Goal: Communication & Community: Connect with others

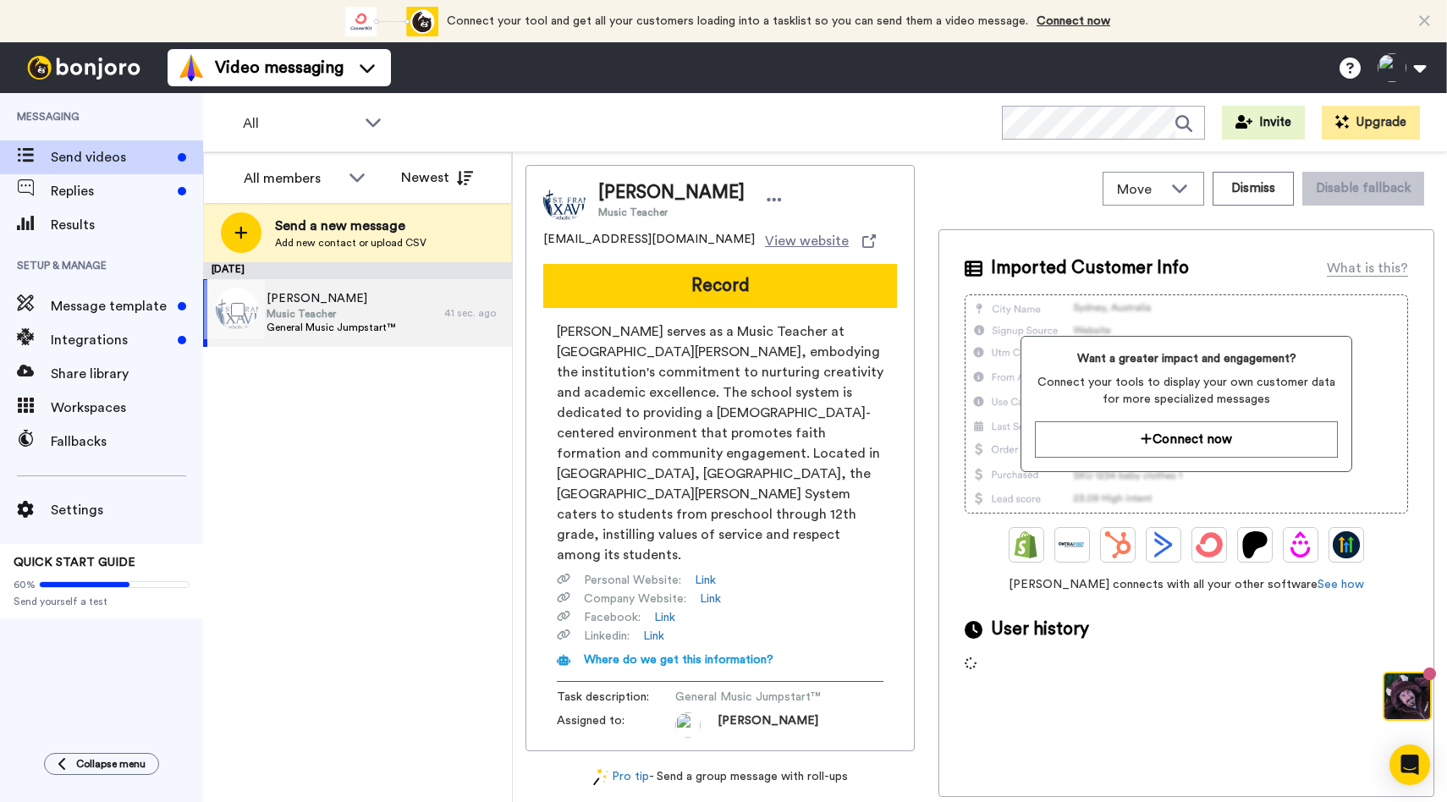
click at [354, 321] on span "General Music Jumpstart™" at bounding box center [331, 328] width 129 height 14
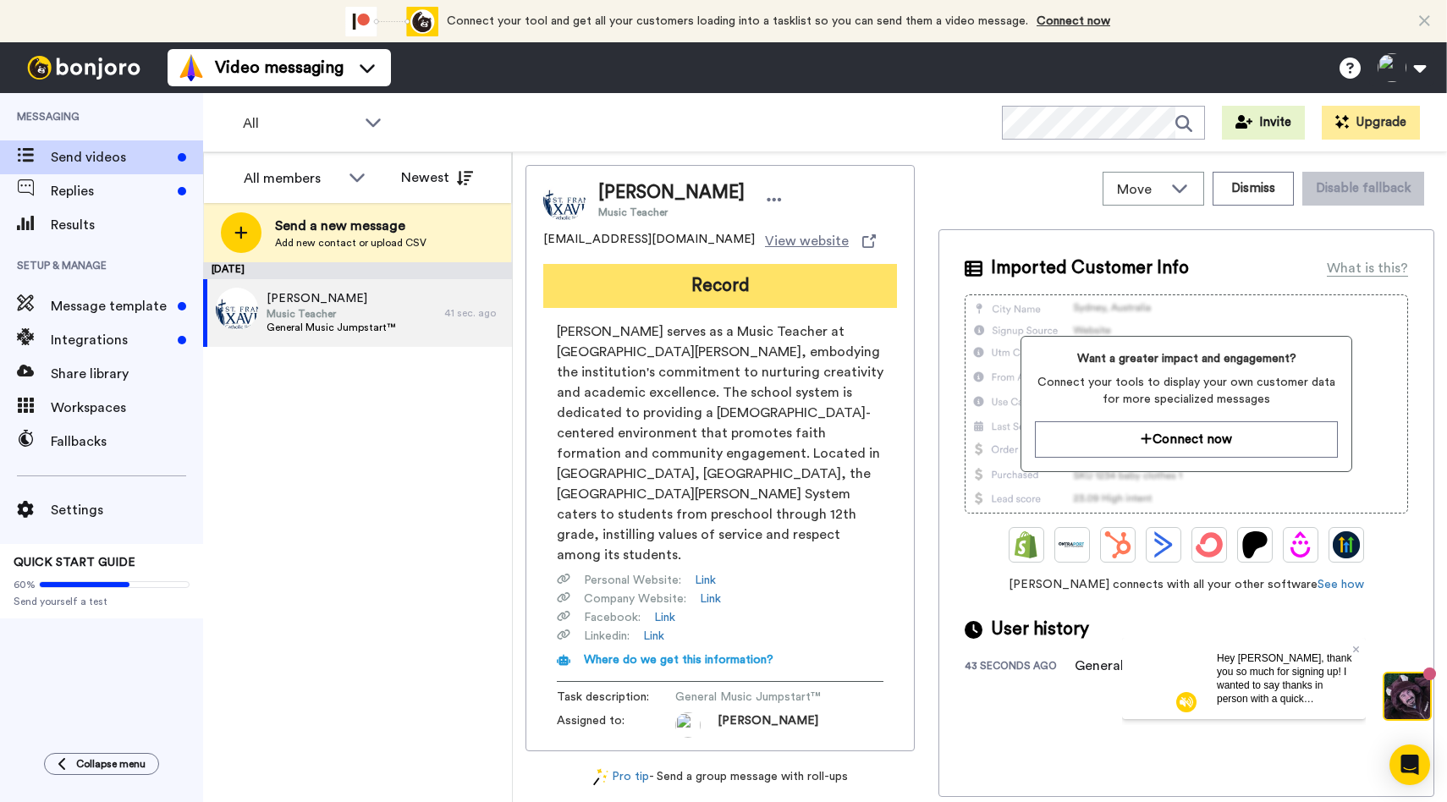
click at [720, 283] on button "Record" at bounding box center [720, 286] width 354 height 44
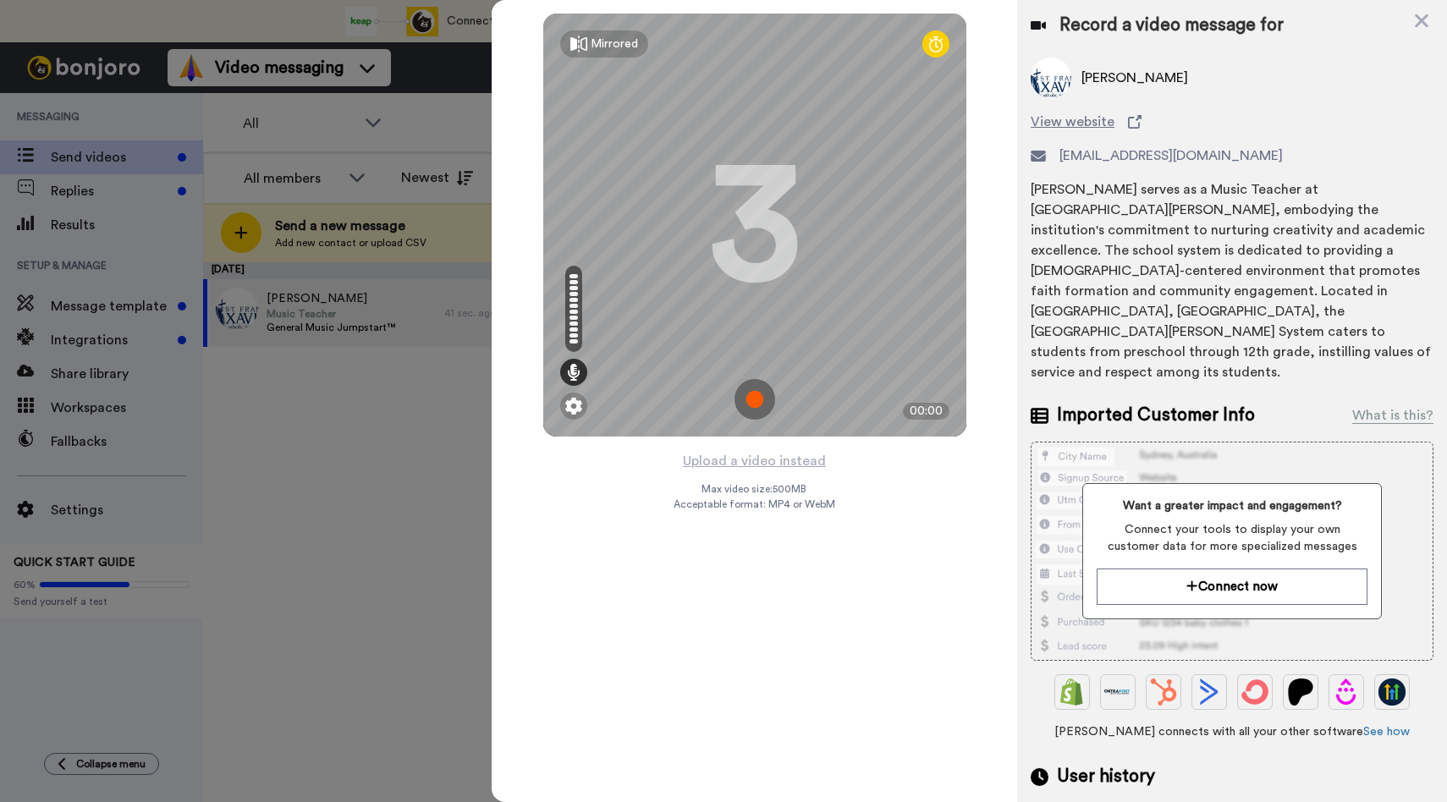
click at [759, 404] on img at bounding box center [754, 399] width 41 height 41
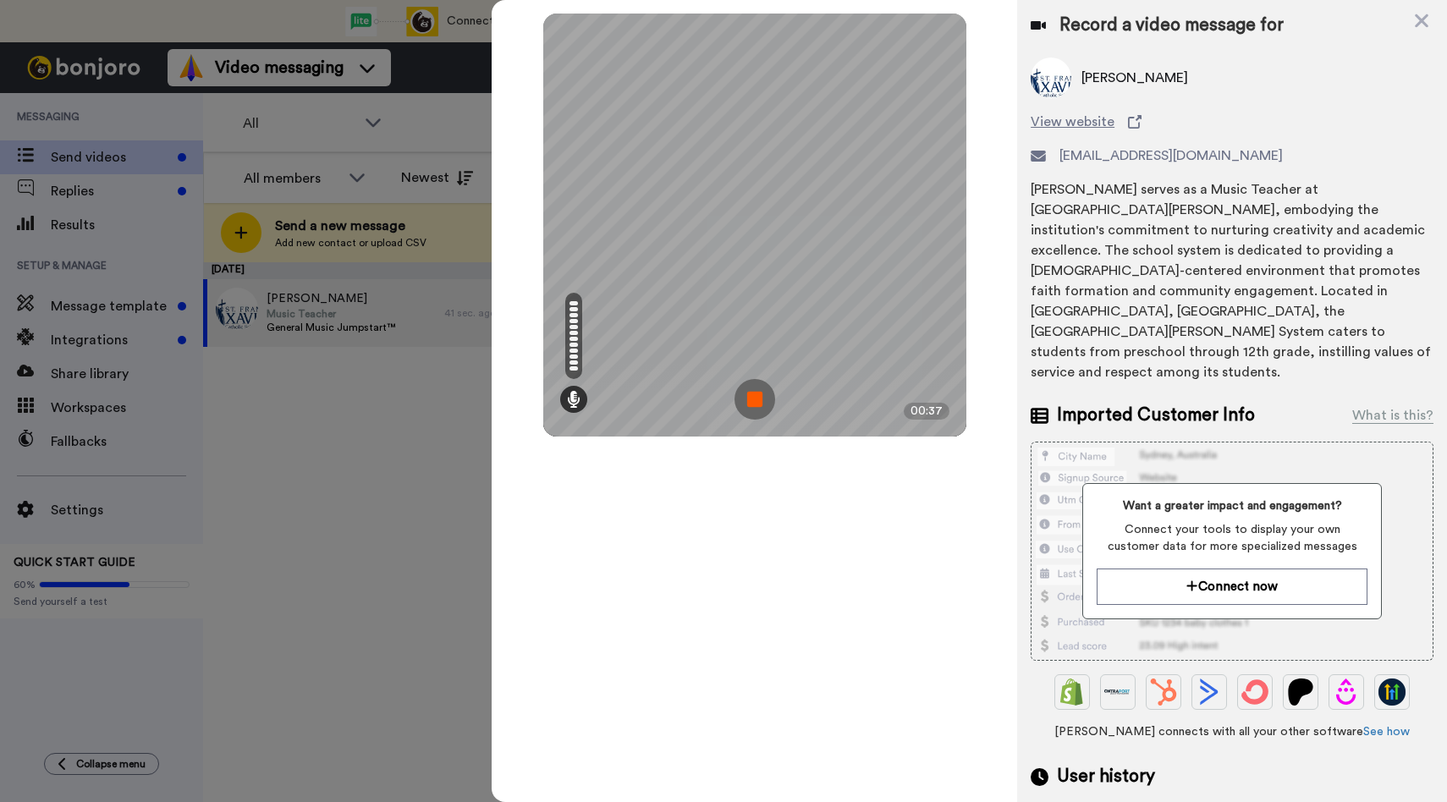
click at [759, 402] on img at bounding box center [754, 399] width 41 height 41
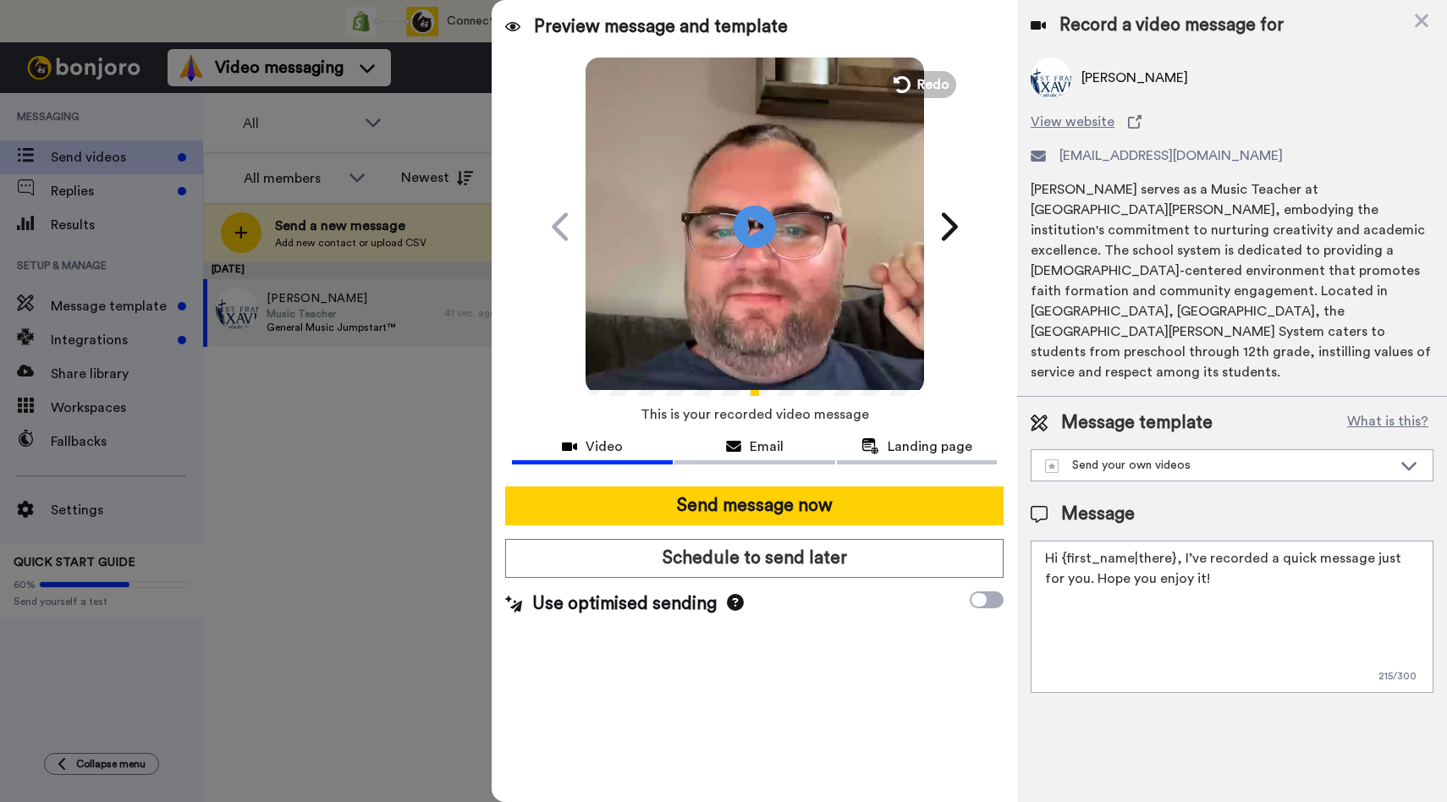
drag, startPoint x: 1217, startPoint y: 552, endPoint x: 1182, endPoint y: 519, distance: 47.3
click at [1182, 541] on textarea "Hi {first_name|there}, I’ve recorded a quick message just for you. Hope you enj…" at bounding box center [1231, 617] width 403 height 152
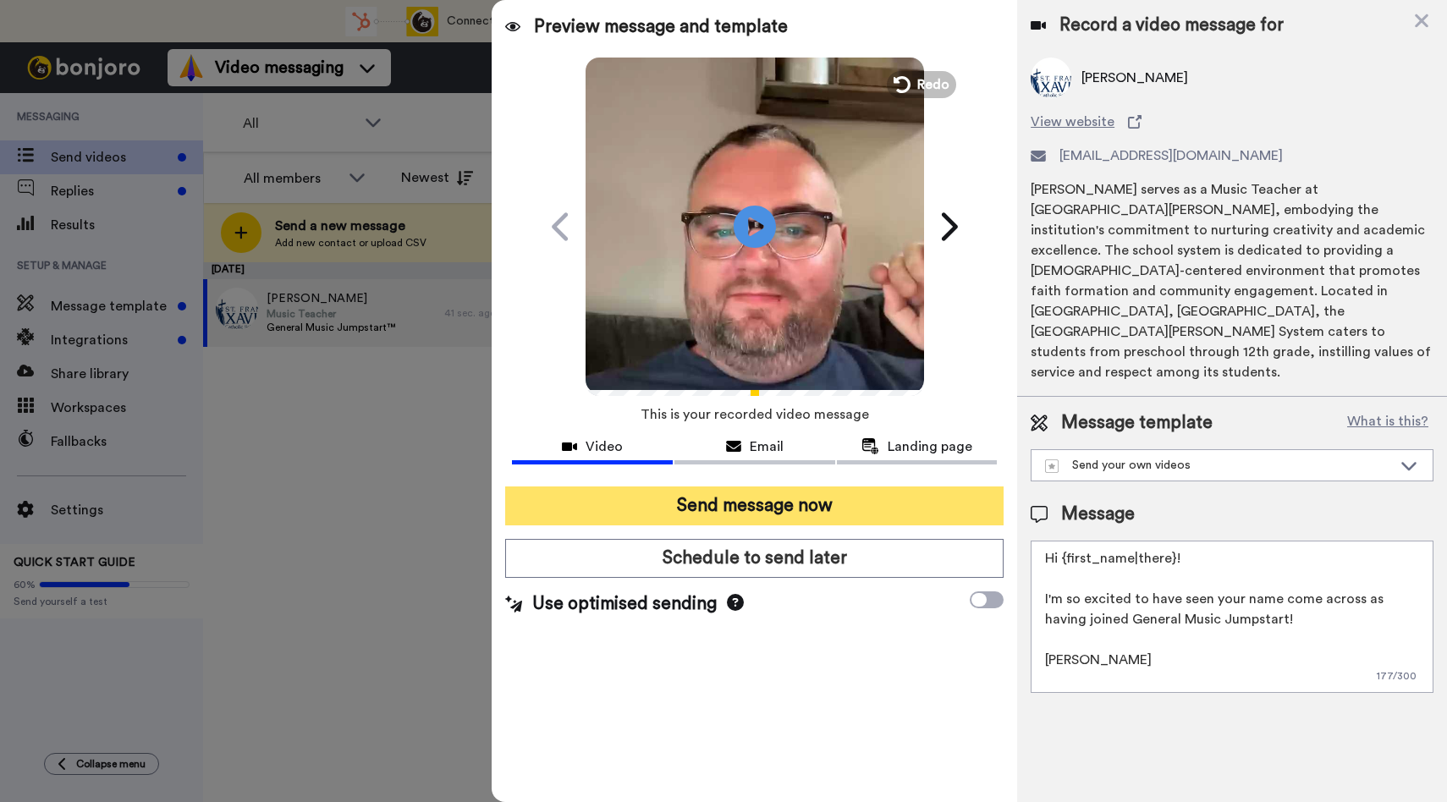
type textarea "Hi {first_name|there}! I'm so excited to have seen your name come across as hav…"
click at [732, 500] on button "Send message now" at bounding box center [754, 505] width 498 height 39
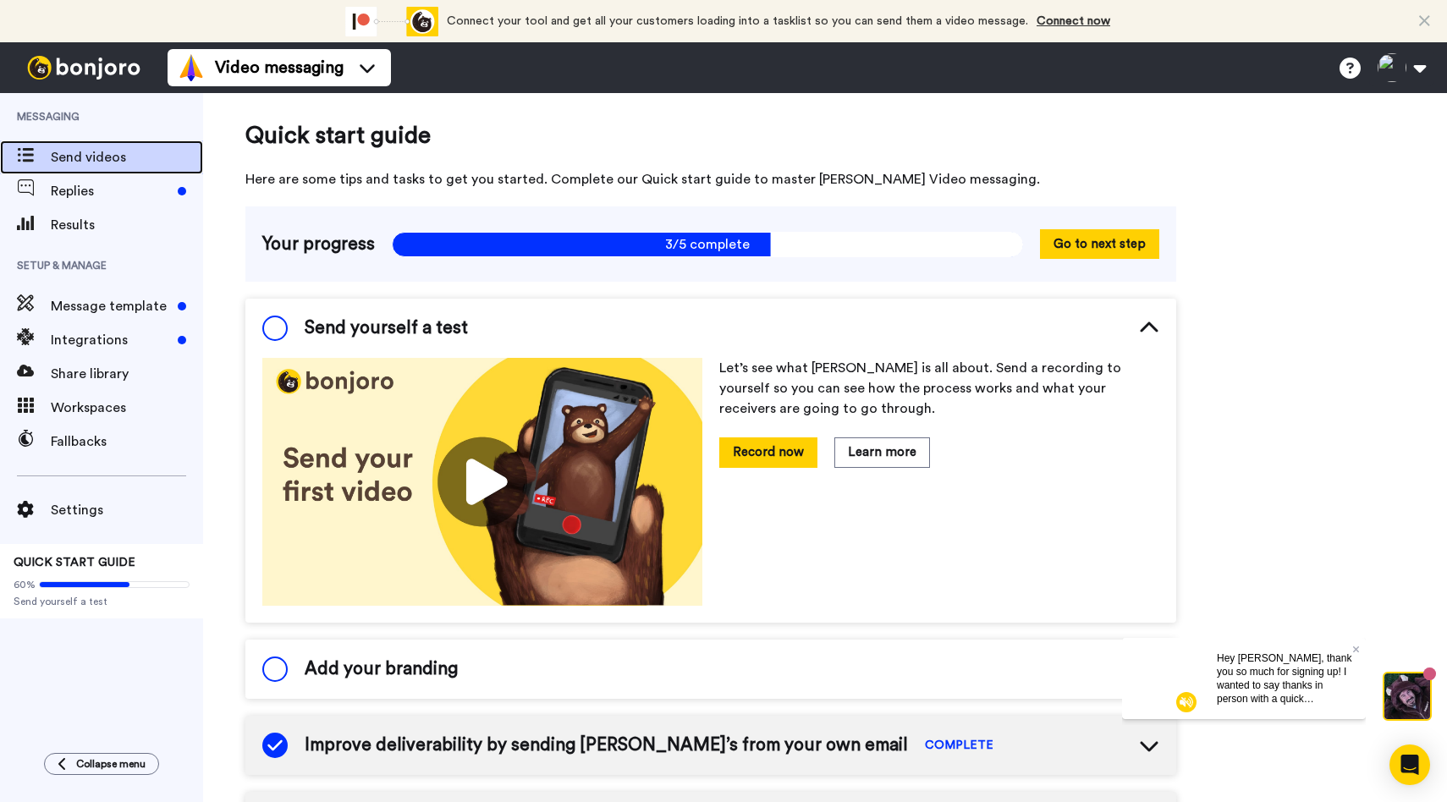
click at [83, 166] on span "Send videos" at bounding box center [127, 157] width 152 height 20
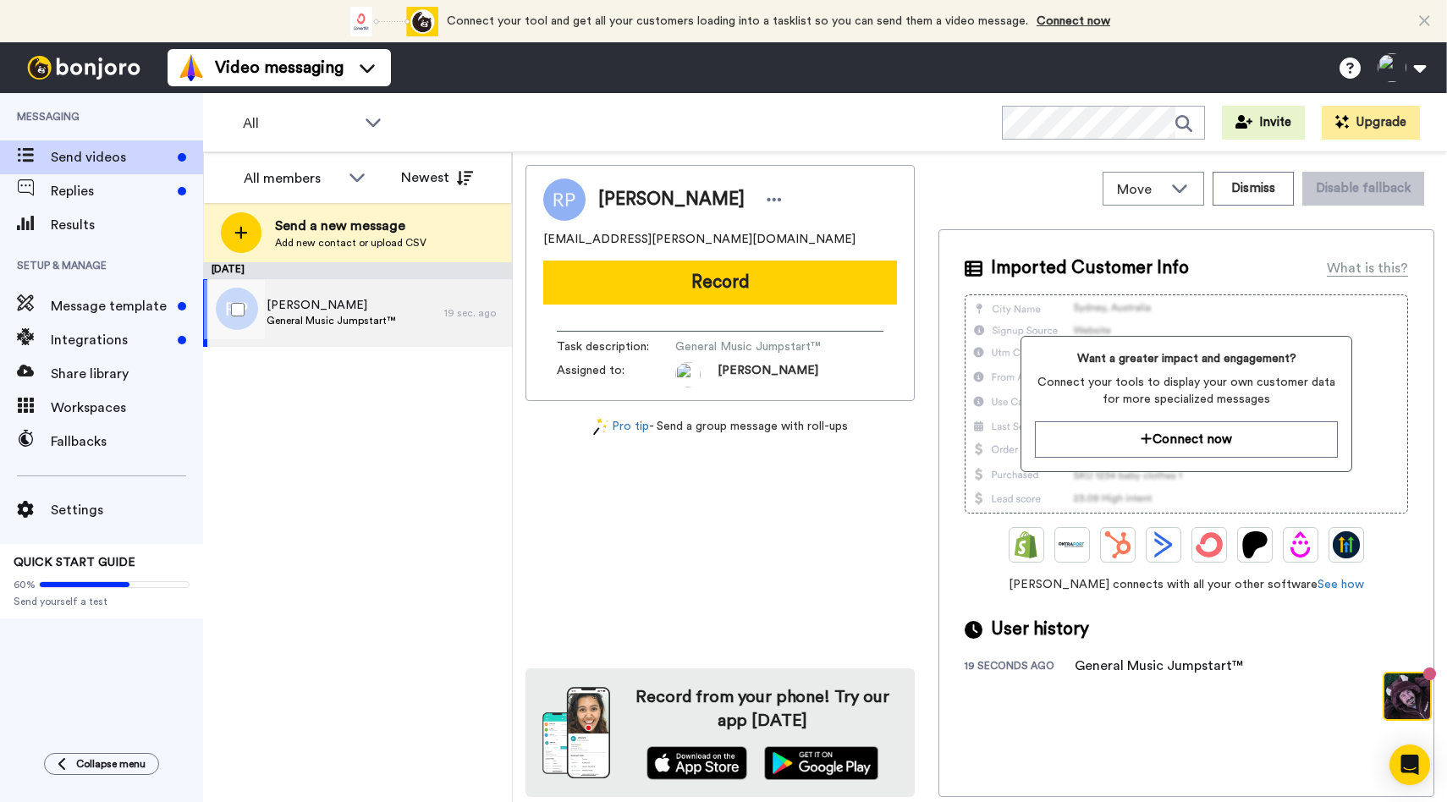
click at [376, 336] on div "Raphaela Papadakis General Music Jumpstart™" at bounding box center [323, 313] width 241 height 68
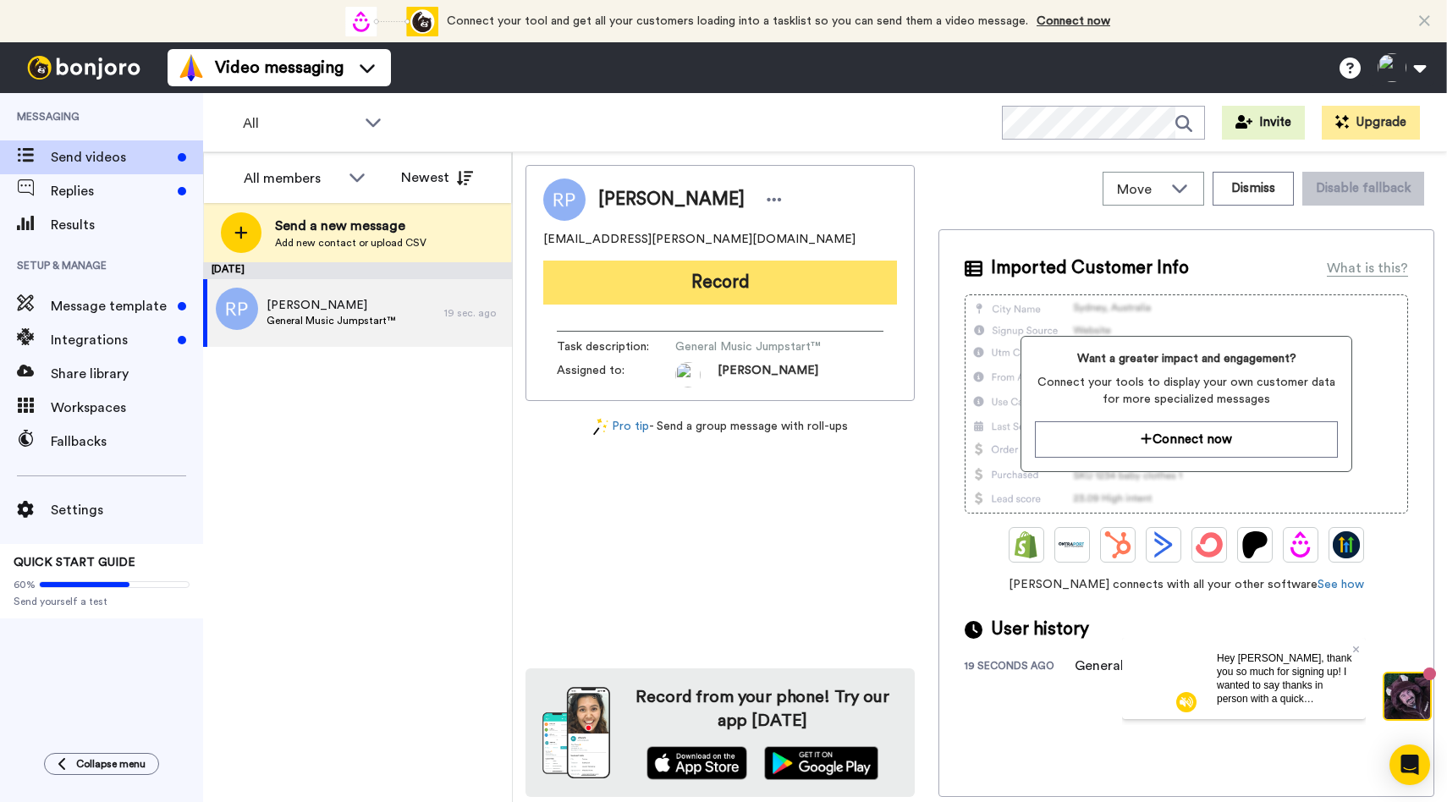
click at [734, 279] on button "Record" at bounding box center [720, 283] width 354 height 44
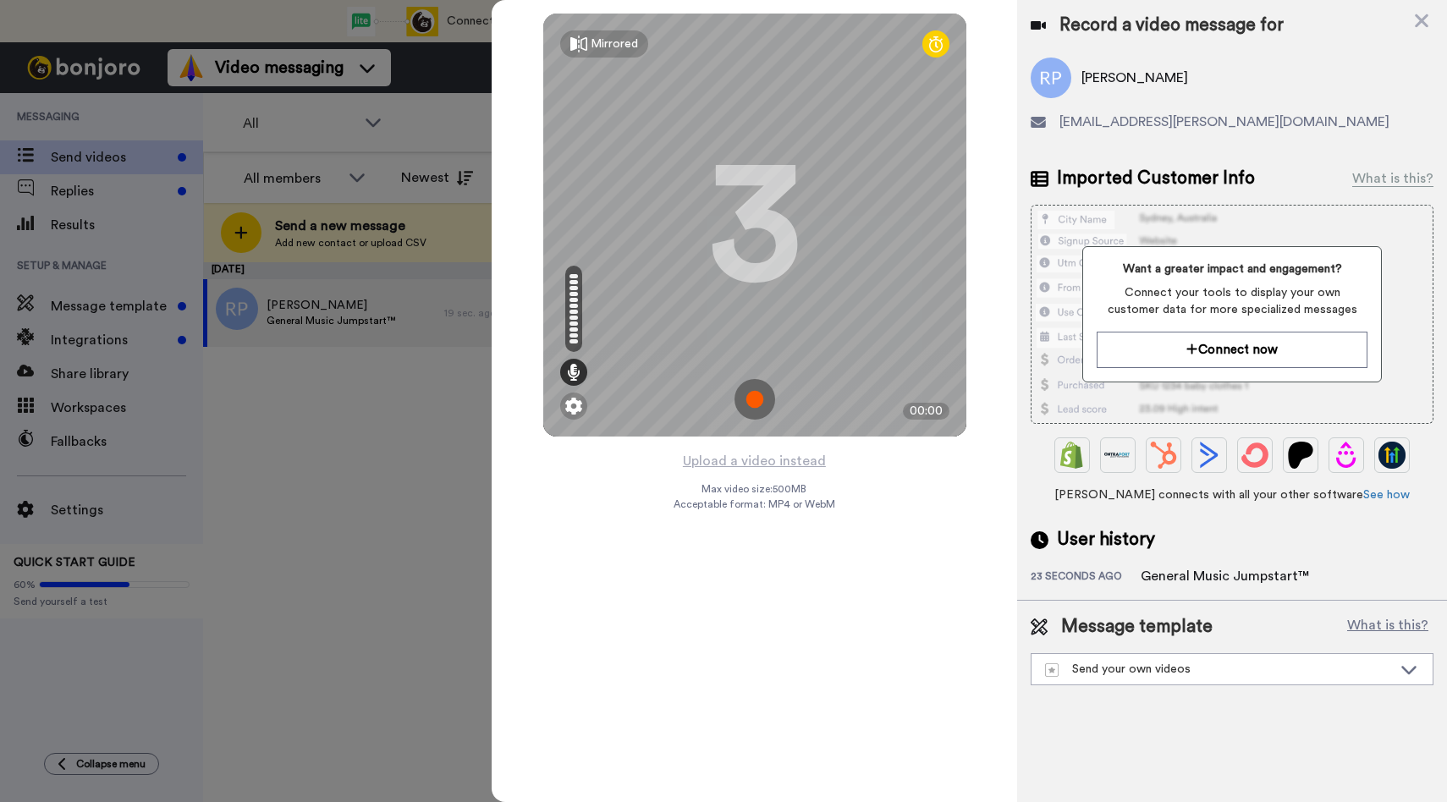
click at [749, 403] on img at bounding box center [754, 399] width 41 height 41
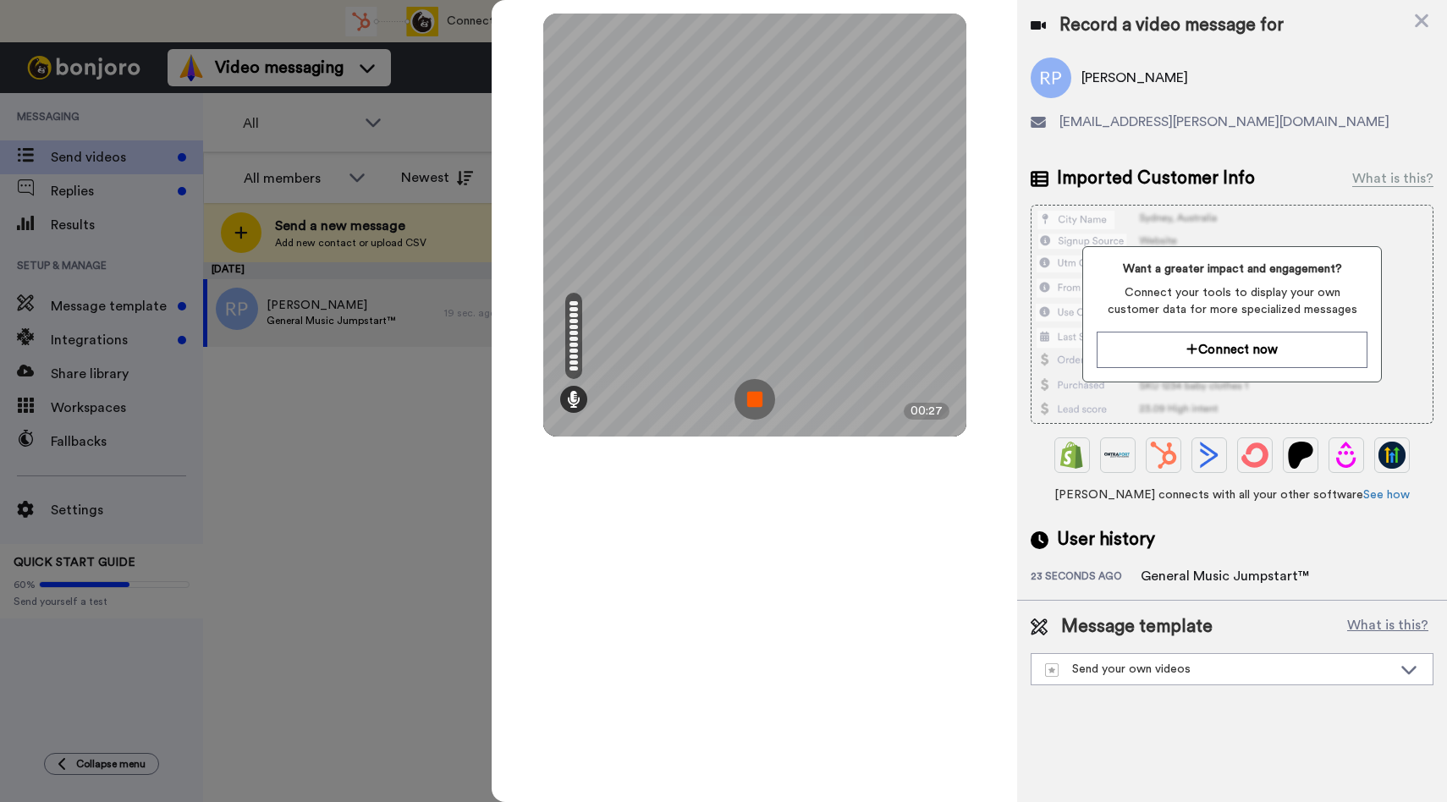
click at [749, 403] on img at bounding box center [754, 399] width 41 height 41
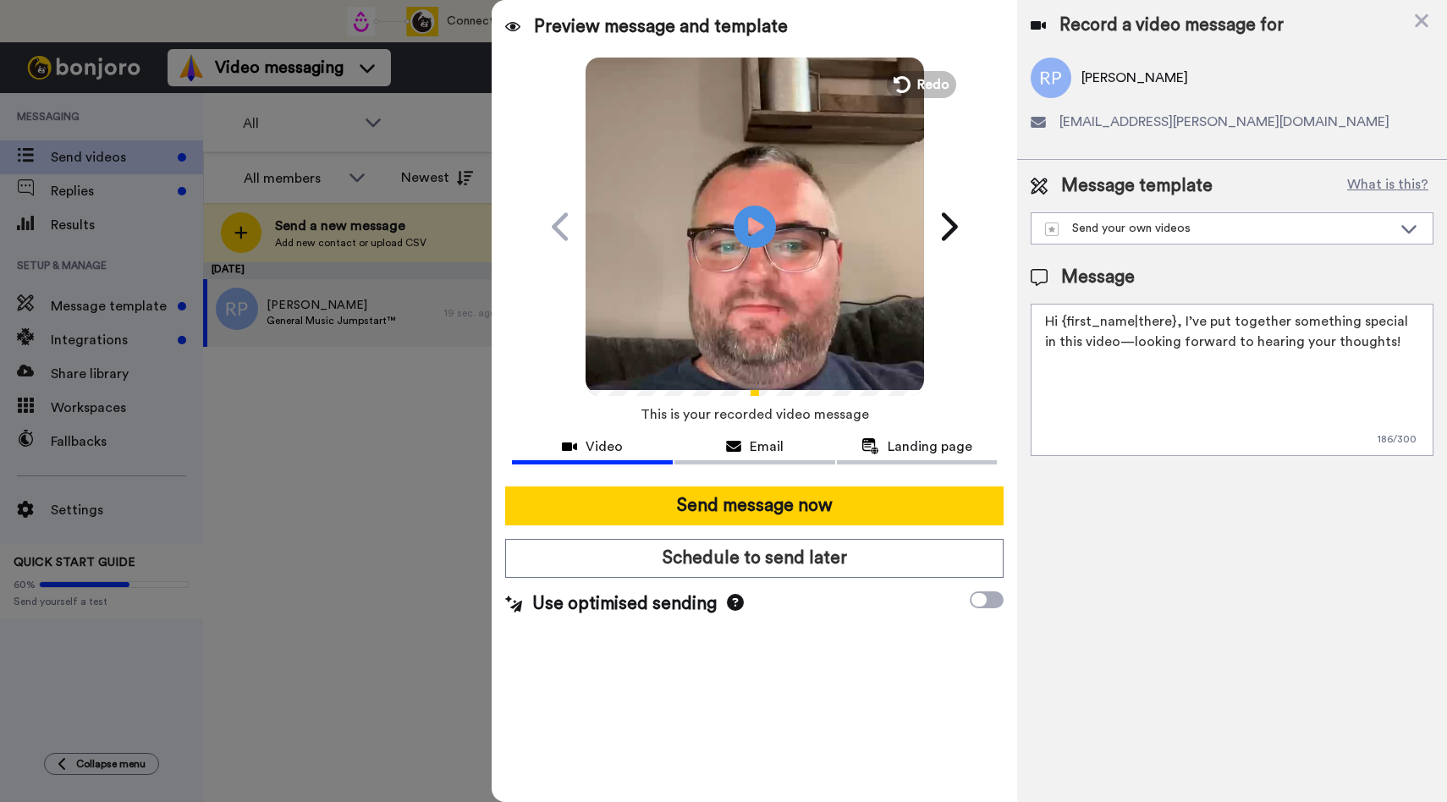
click at [1149, 401] on textarea "Hi {first_name|there}, I’ve put together something special in this video—lookin…" at bounding box center [1231, 380] width 403 height 152
drag, startPoint x: 1412, startPoint y: 369, endPoint x: 1170, endPoint y: 321, distance: 246.6
click at [1170, 321] on textarea "Hi {first_name|there}, I’ve put together something special in this video—lookin…" at bounding box center [1231, 380] width 403 height 152
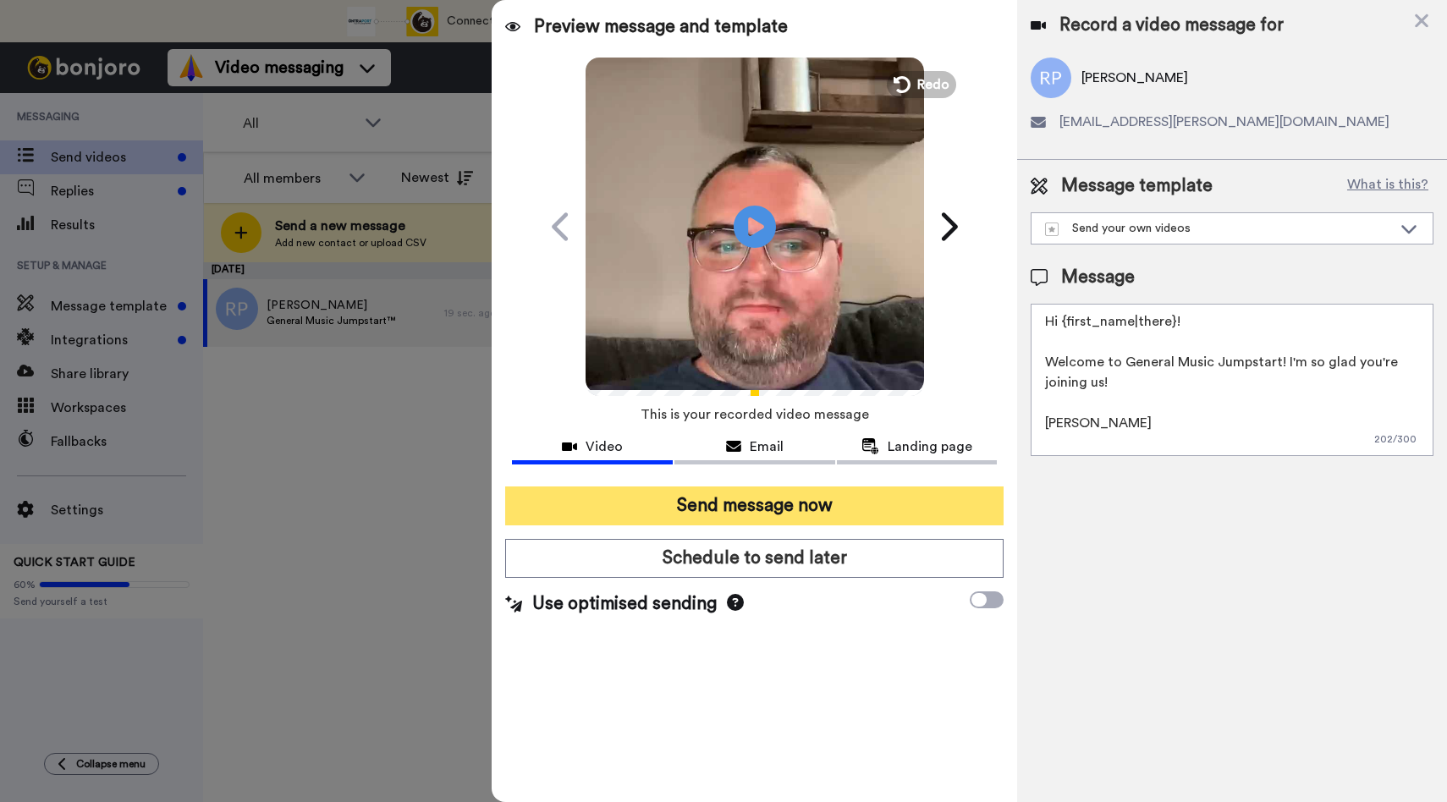
type textarea "Hi {first_name|there}! Welcome to General Music Jumpstart! I'm so glad you're j…"
click at [819, 512] on button "Send message now" at bounding box center [754, 505] width 498 height 39
